Goal: Information Seeking & Learning: Learn about a topic

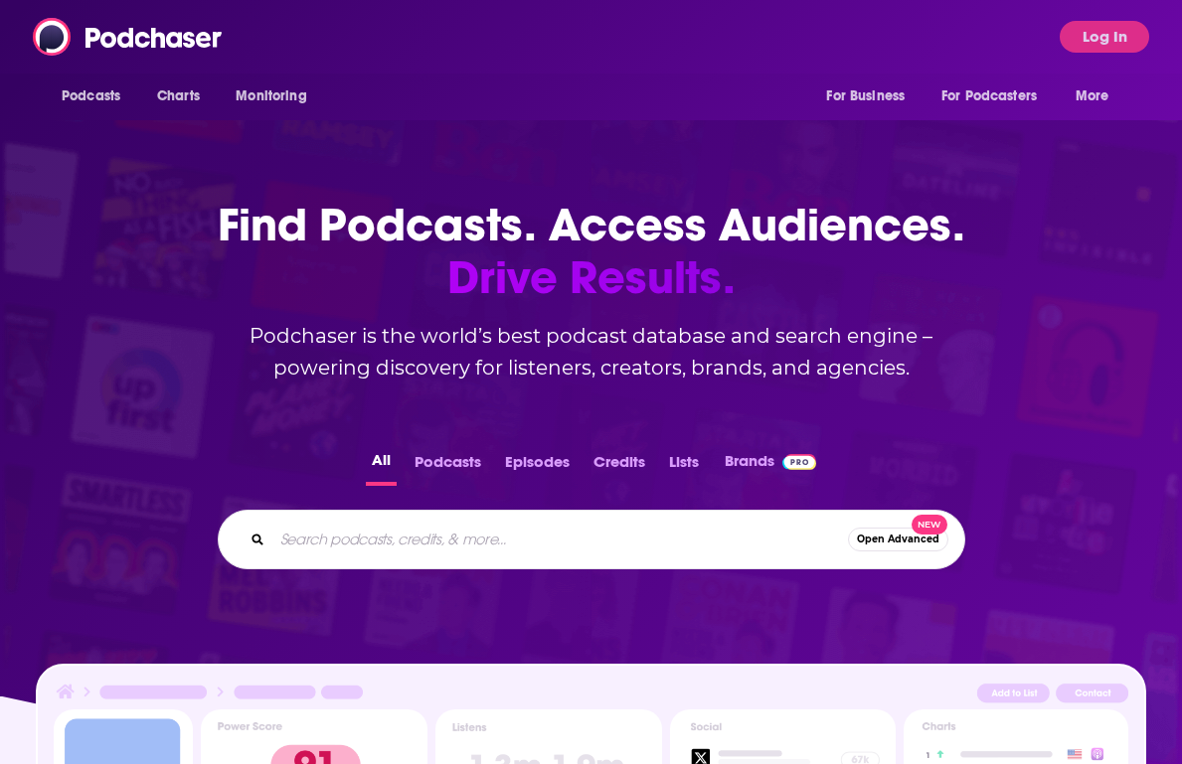
click at [645, 542] on input "Search podcasts, credits, & more..." at bounding box center [560, 540] width 576 height 32
type input "between you and ai"
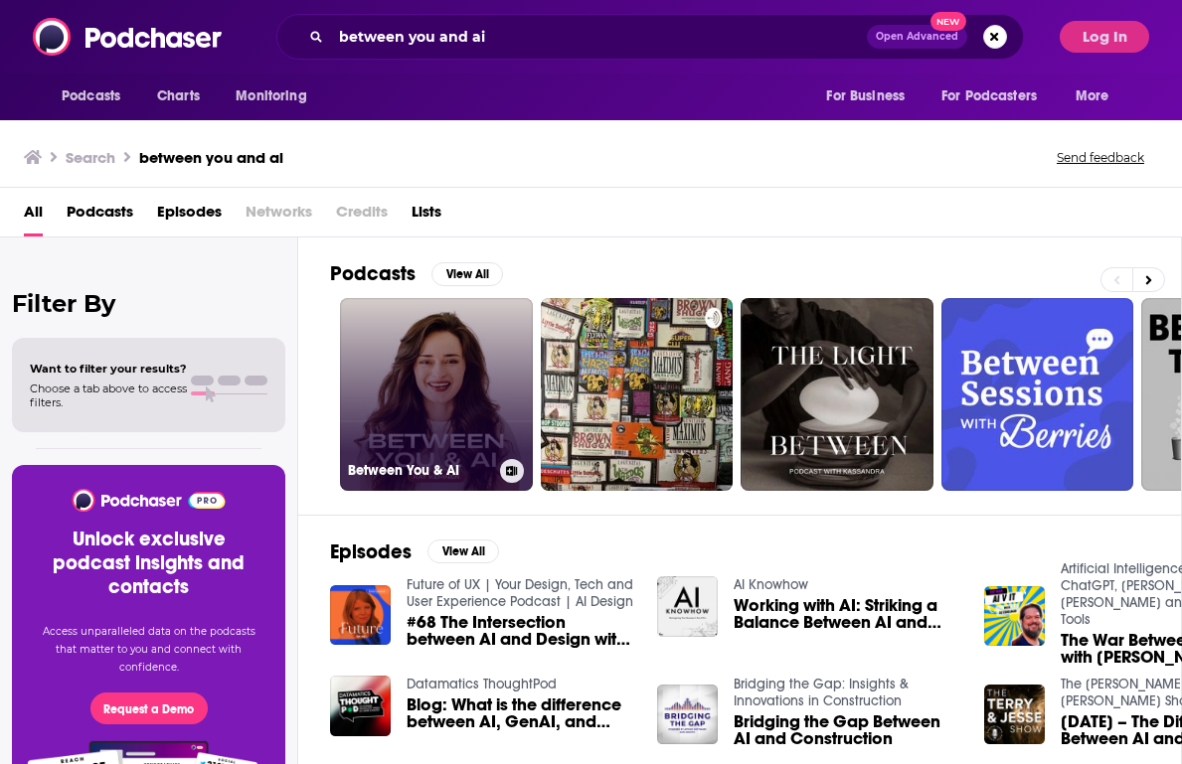
click at [470, 407] on link "Between You & AI" at bounding box center [436, 394] width 193 height 193
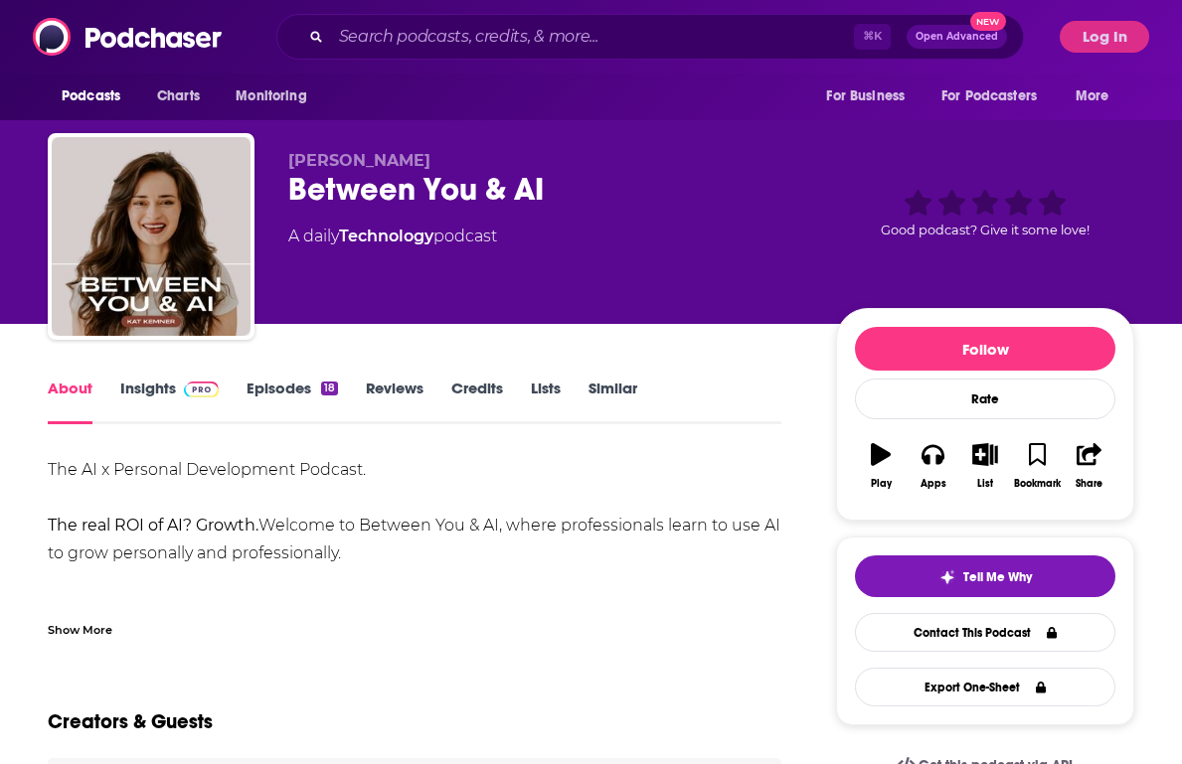
click at [172, 405] on link "Insights" at bounding box center [169, 402] width 98 height 46
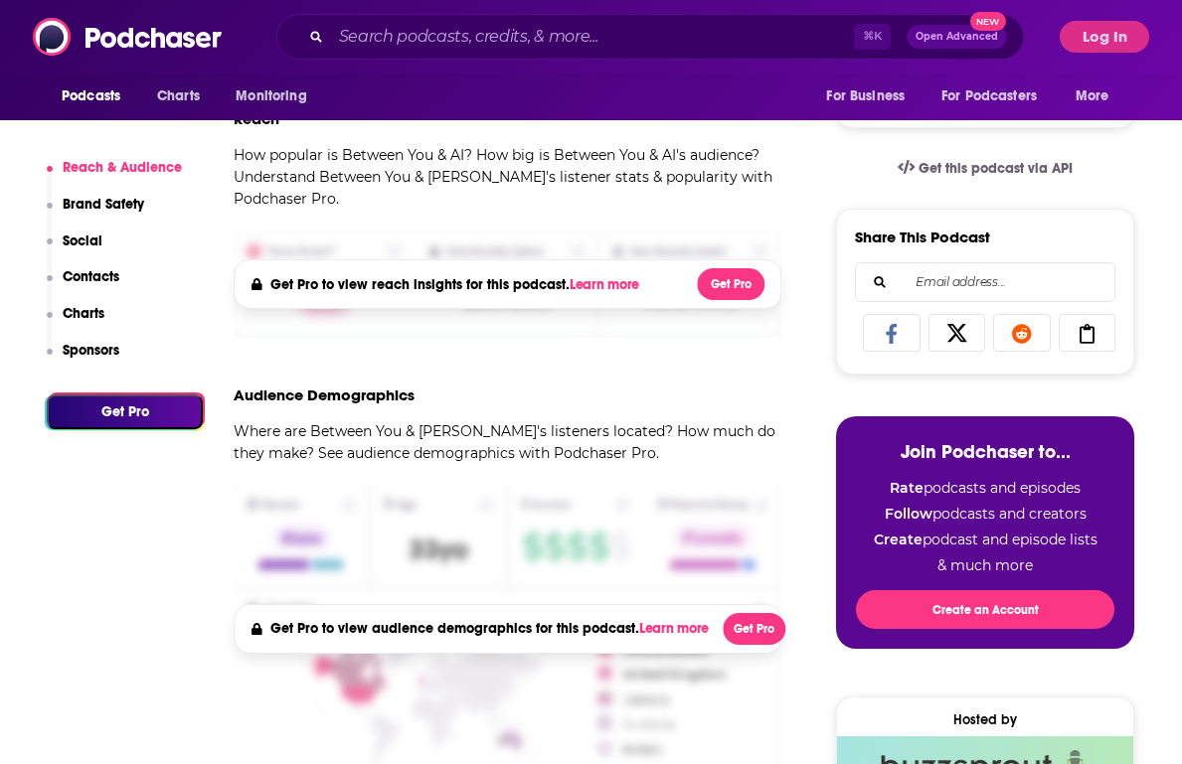
scroll to position [599, 0]
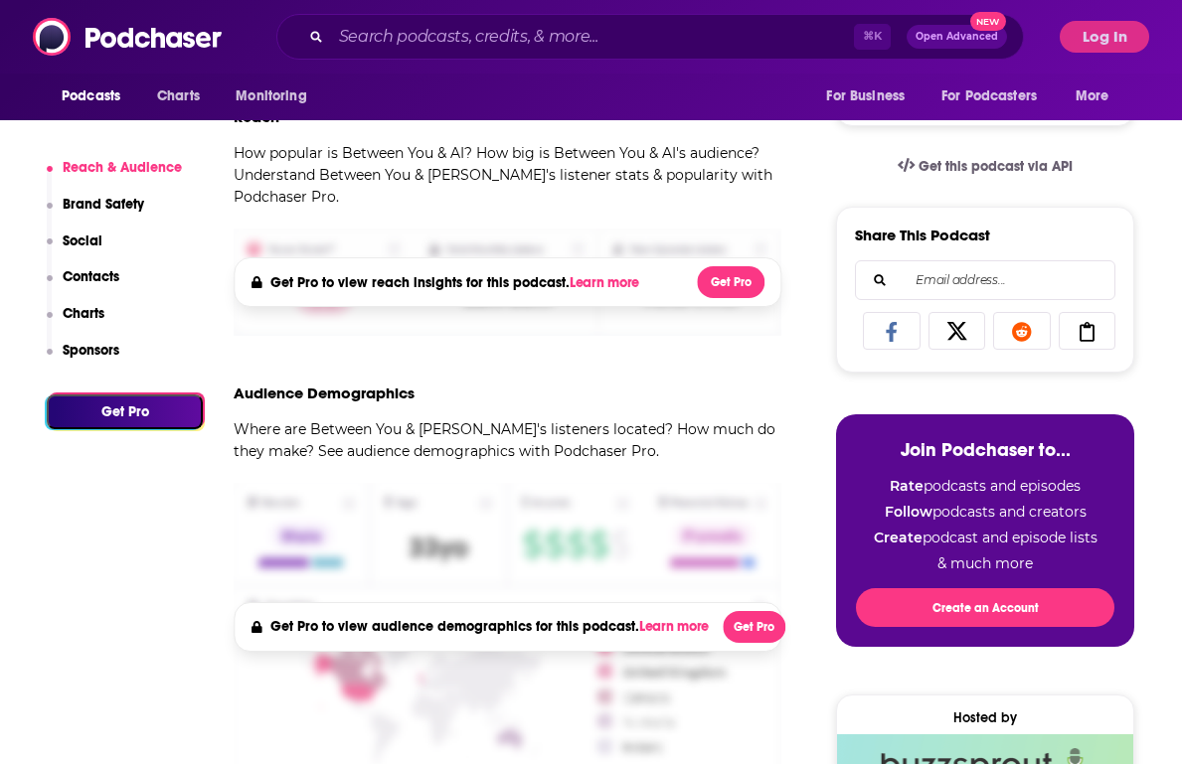
click at [1109, 16] on div "Podcasts Charts Monitoring ⌘ K Open Advanced New For Business For Podcasters Mo…" at bounding box center [591, 37] width 1182 height 74
click at [1109, 34] on button "Log In" at bounding box center [1104, 37] width 89 height 32
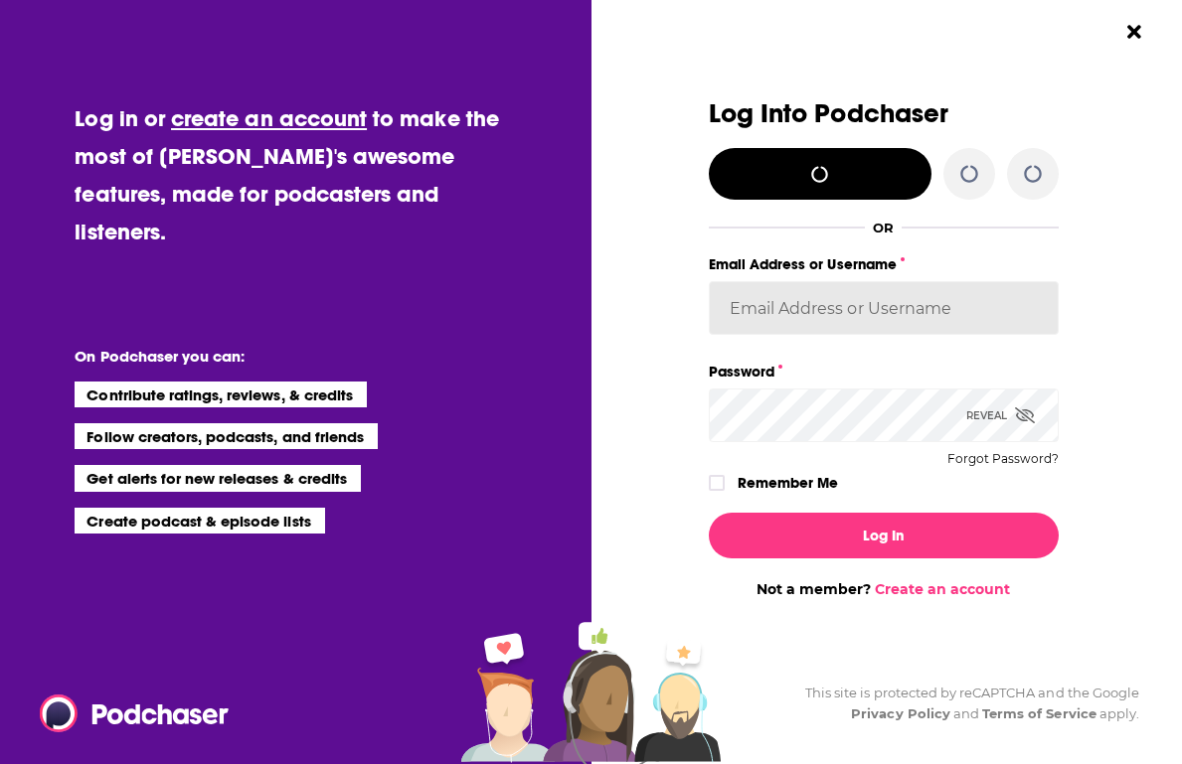
type input "[EMAIL_ADDRESS][DOMAIN_NAME]"
click at [806, 320] on input "[EMAIL_ADDRESS][DOMAIN_NAME]" at bounding box center [884, 308] width 350 height 54
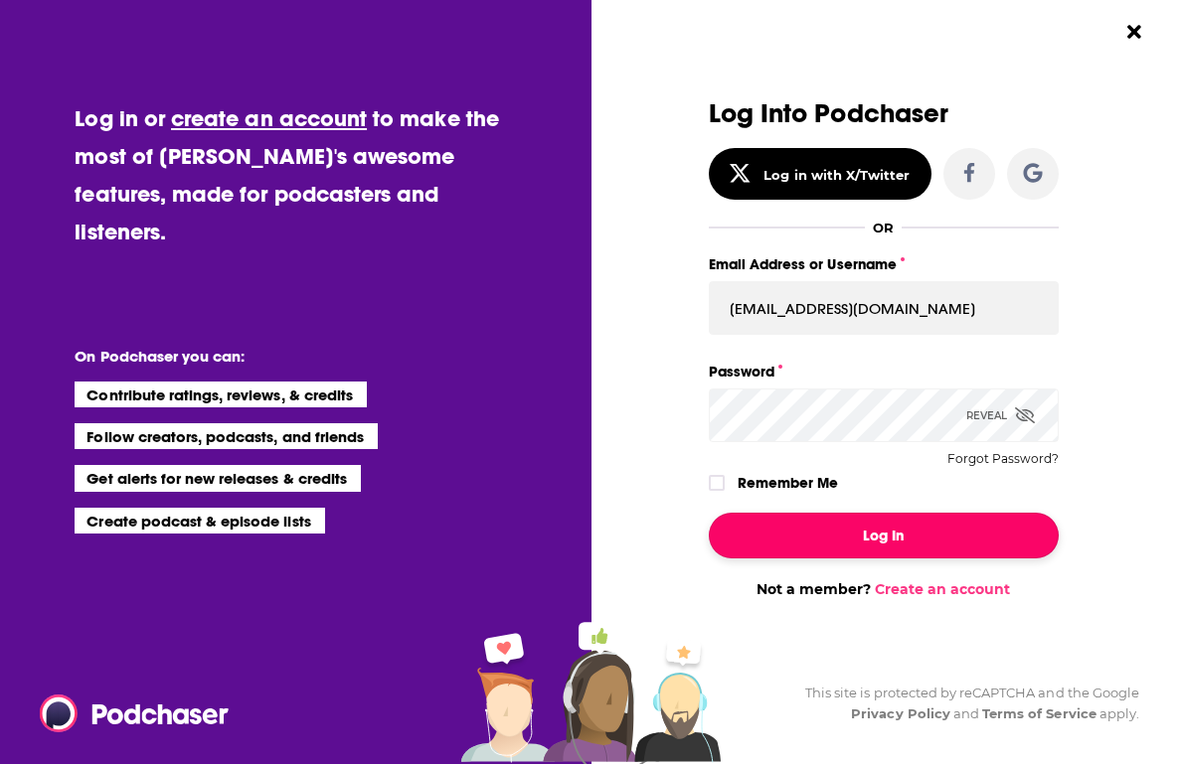
click at [819, 527] on button "Log In" at bounding box center [884, 536] width 350 height 46
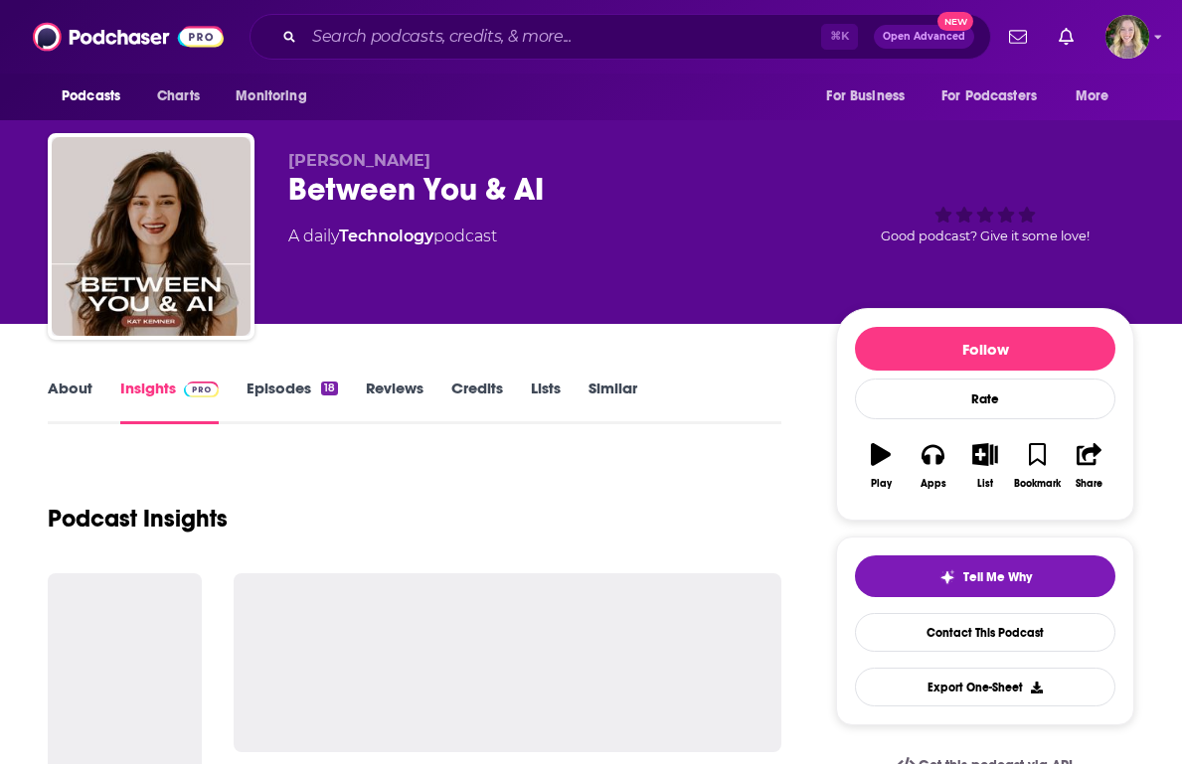
scroll to position [599, 0]
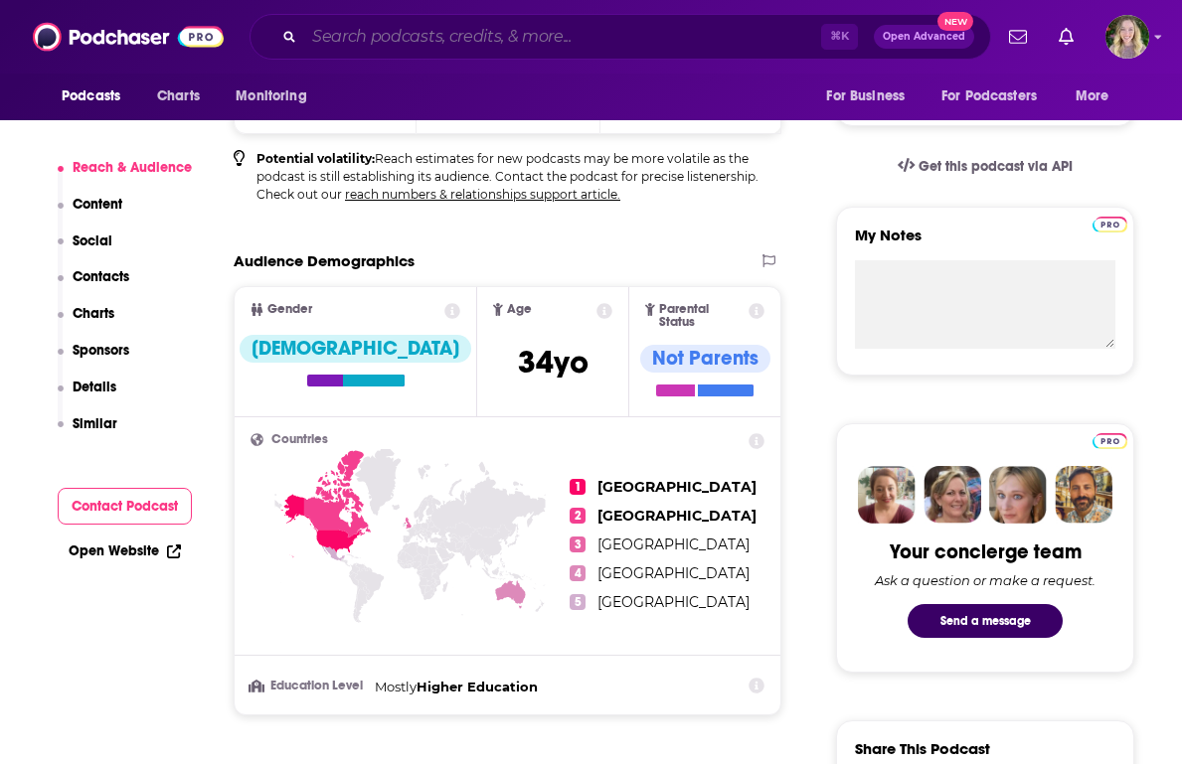
click at [640, 31] on input "Search podcasts, credits, & more..." at bounding box center [562, 37] width 517 height 32
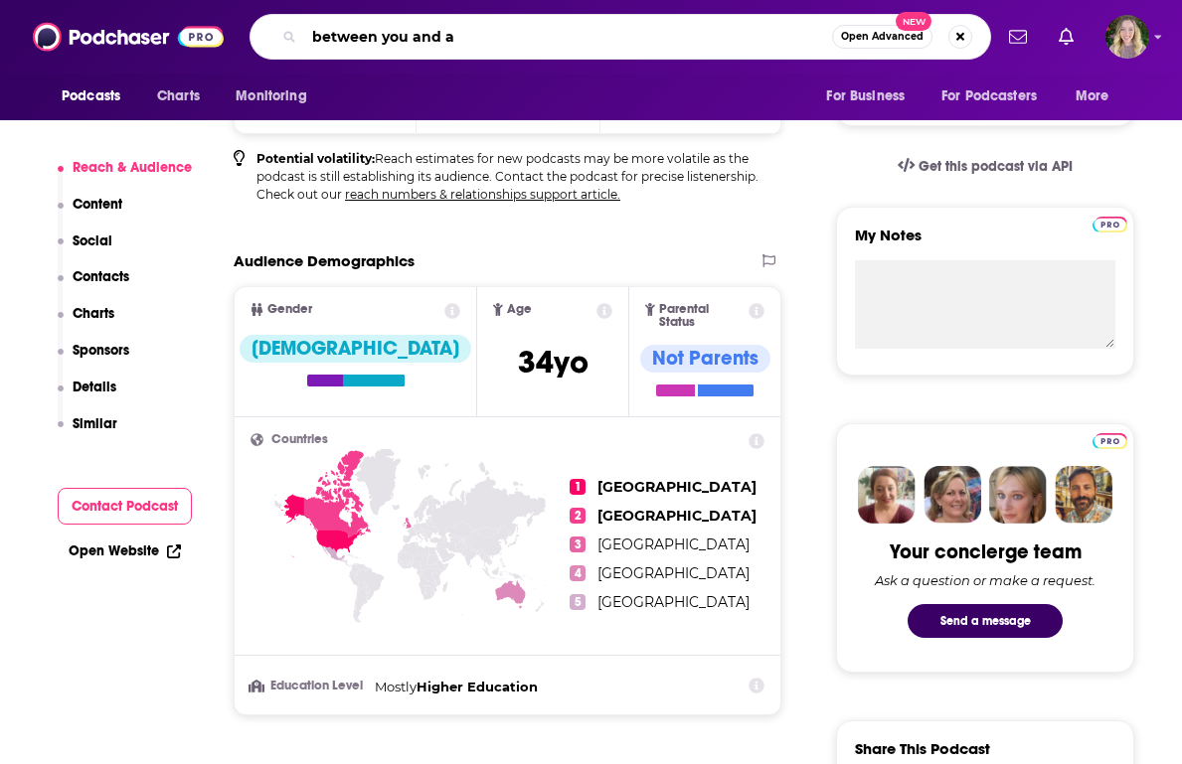
type input "between you and ai"
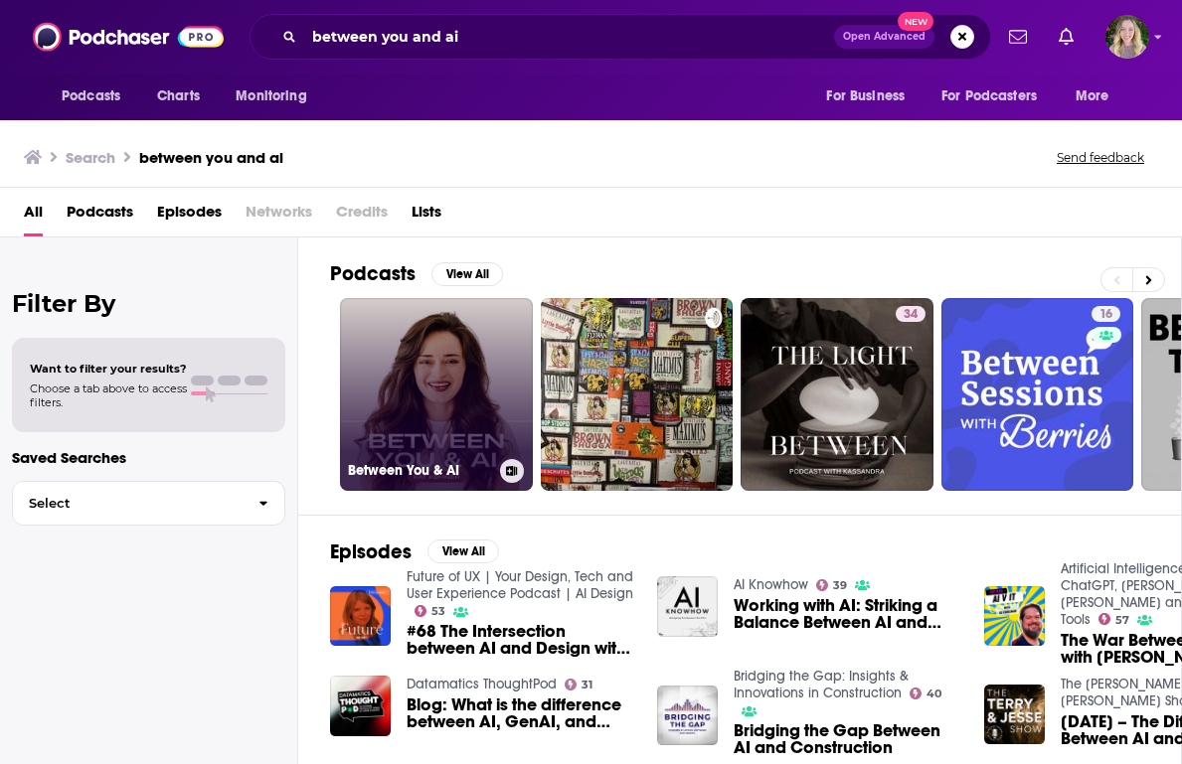
click at [481, 397] on link "Between You & AI" at bounding box center [436, 394] width 193 height 193
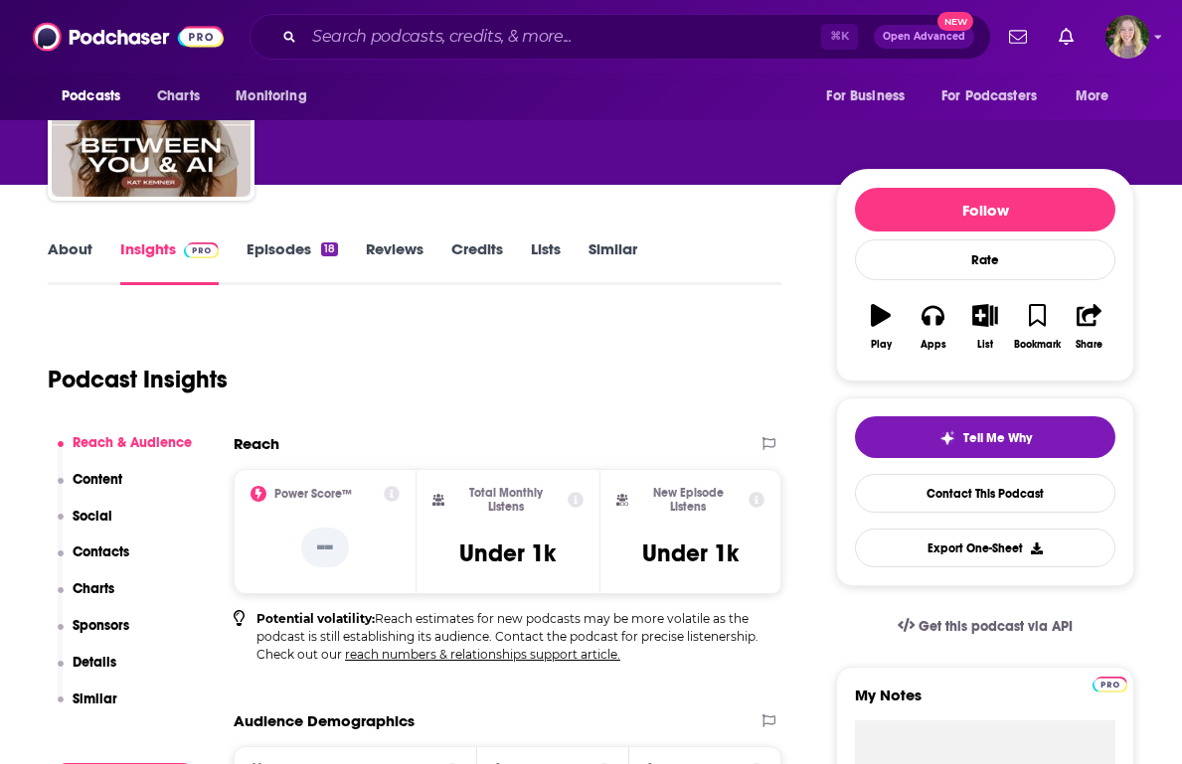
scroll to position [135, 0]
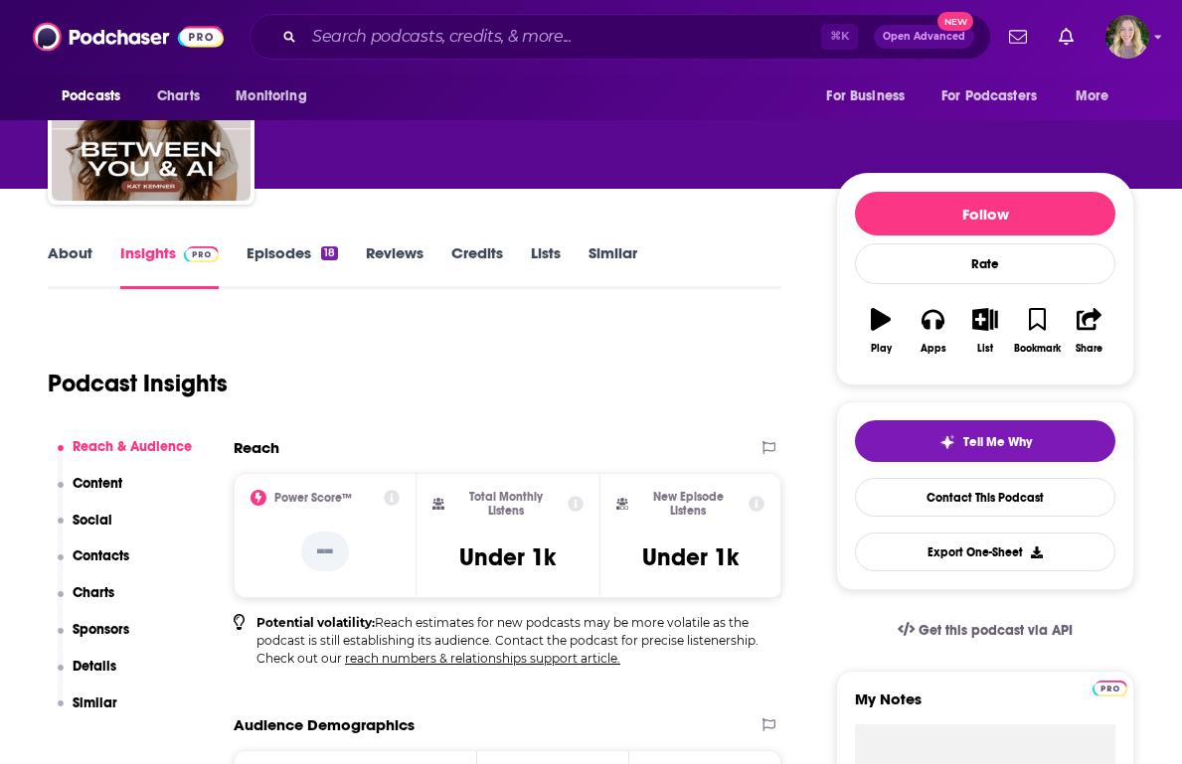
click at [266, 264] on link "Episodes 18" at bounding box center [292, 267] width 91 height 46
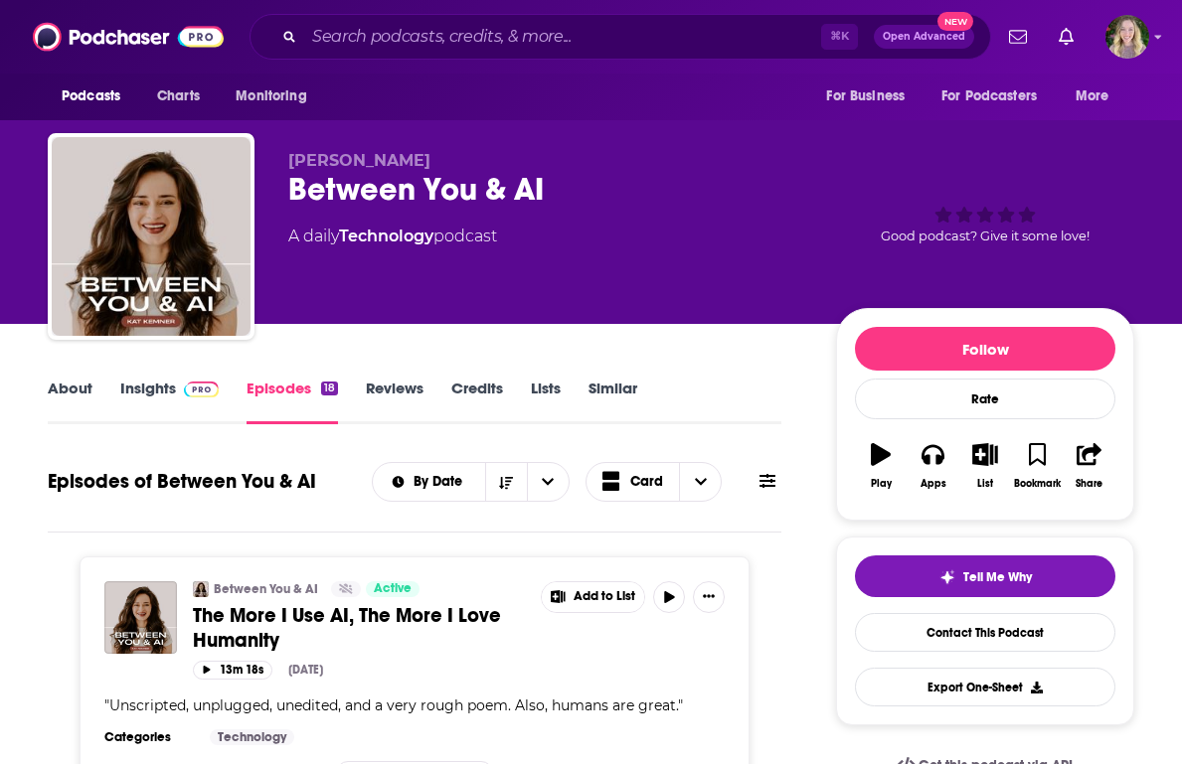
click at [74, 393] on link "About" at bounding box center [70, 402] width 45 height 46
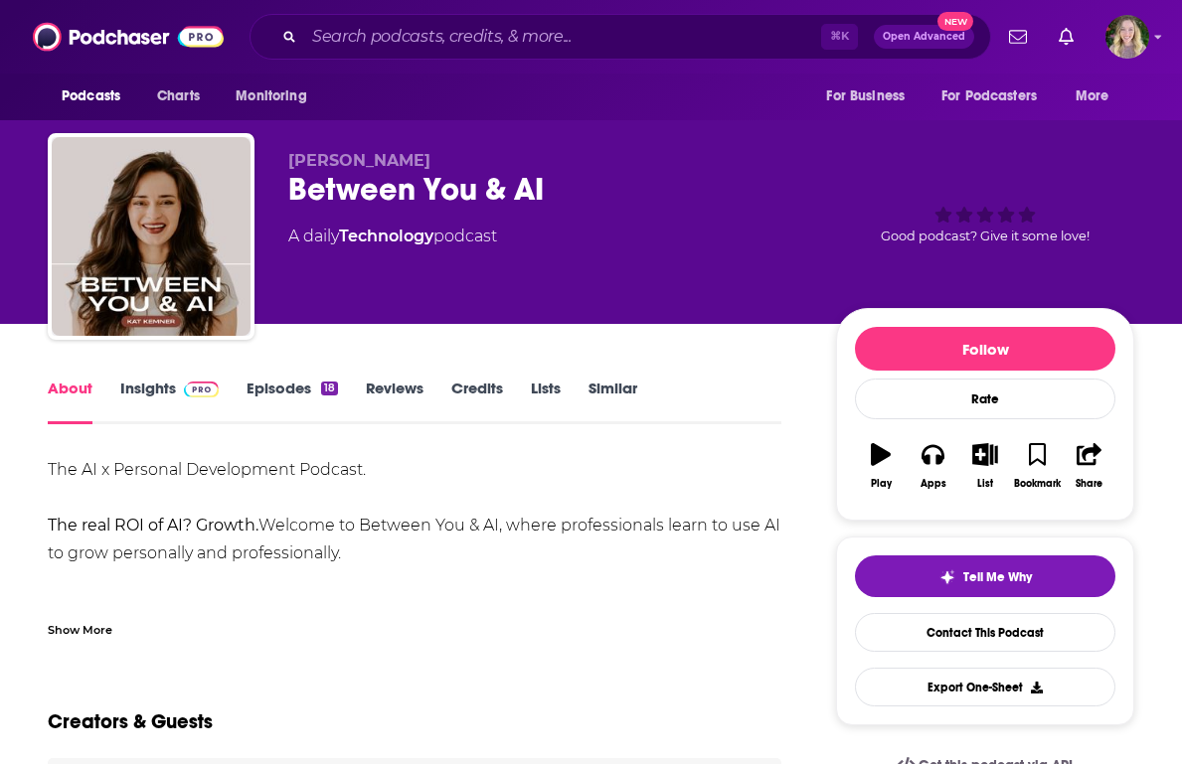
scroll to position [46, 0]
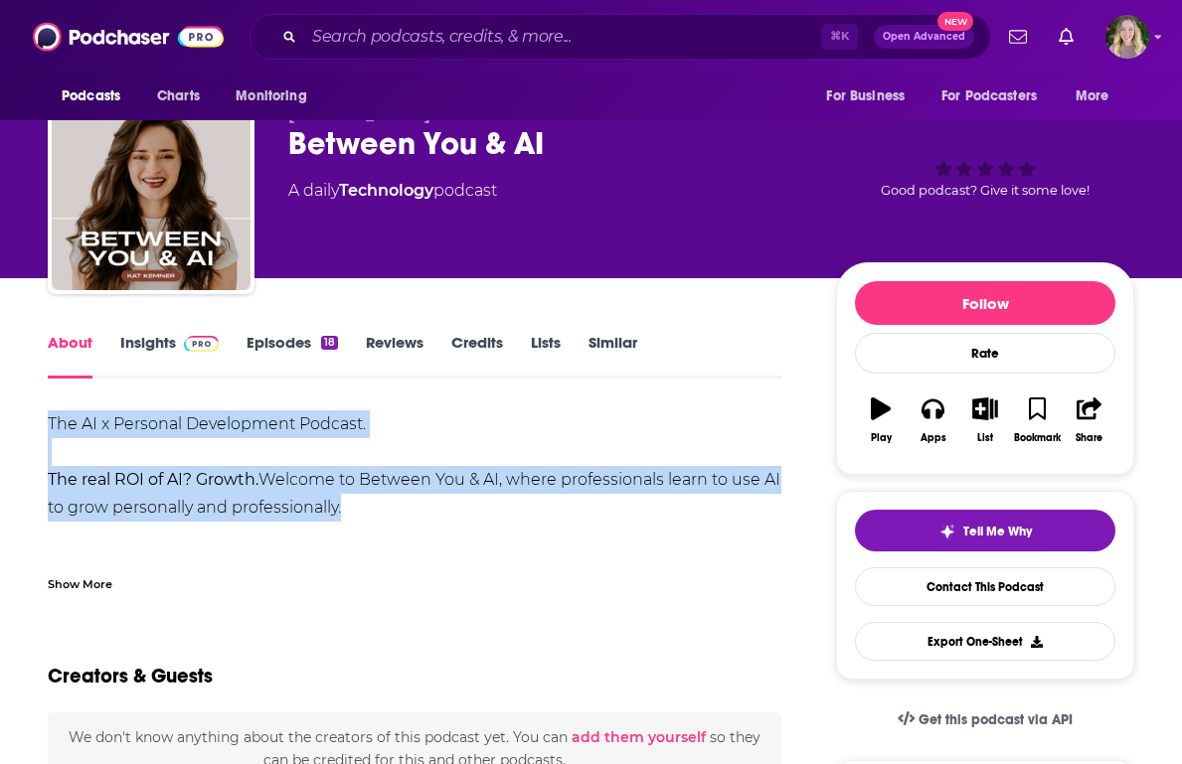
drag, startPoint x: 42, startPoint y: 424, endPoint x: 390, endPoint y: 517, distance: 360.0
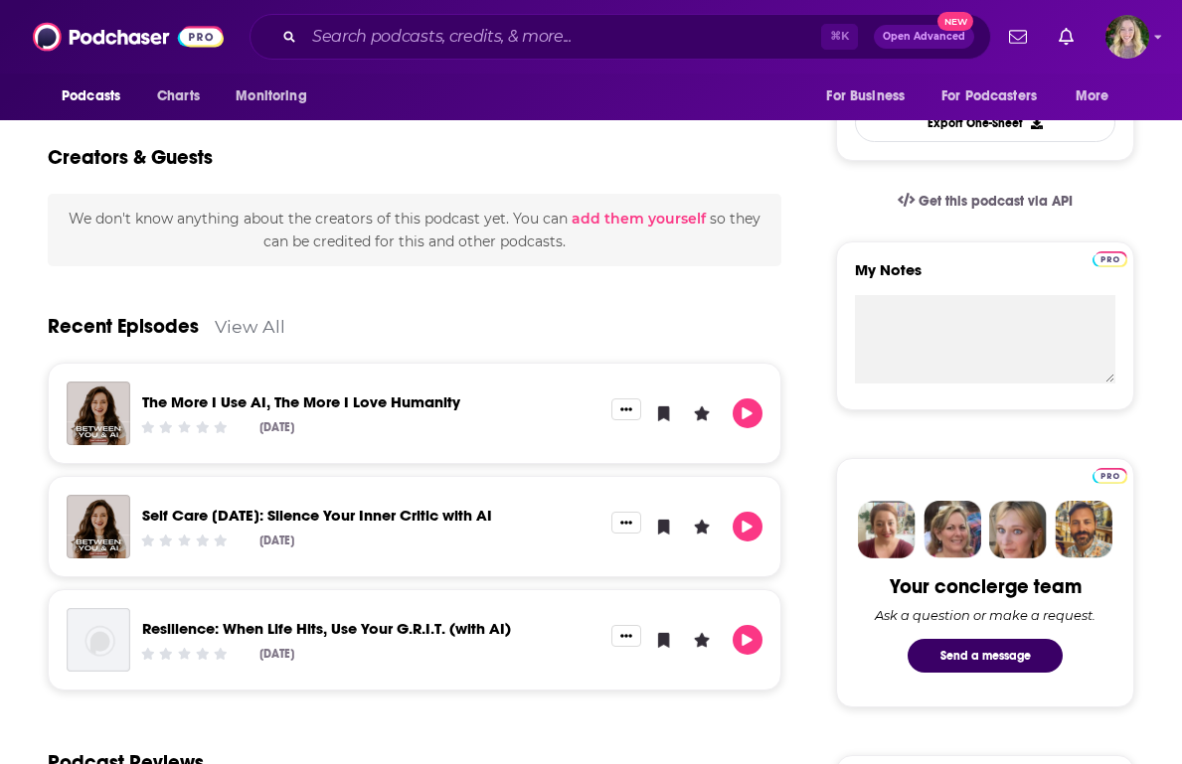
scroll to position [708, 0]
